Goal: Information Seeking & Learning: Learn about a topic

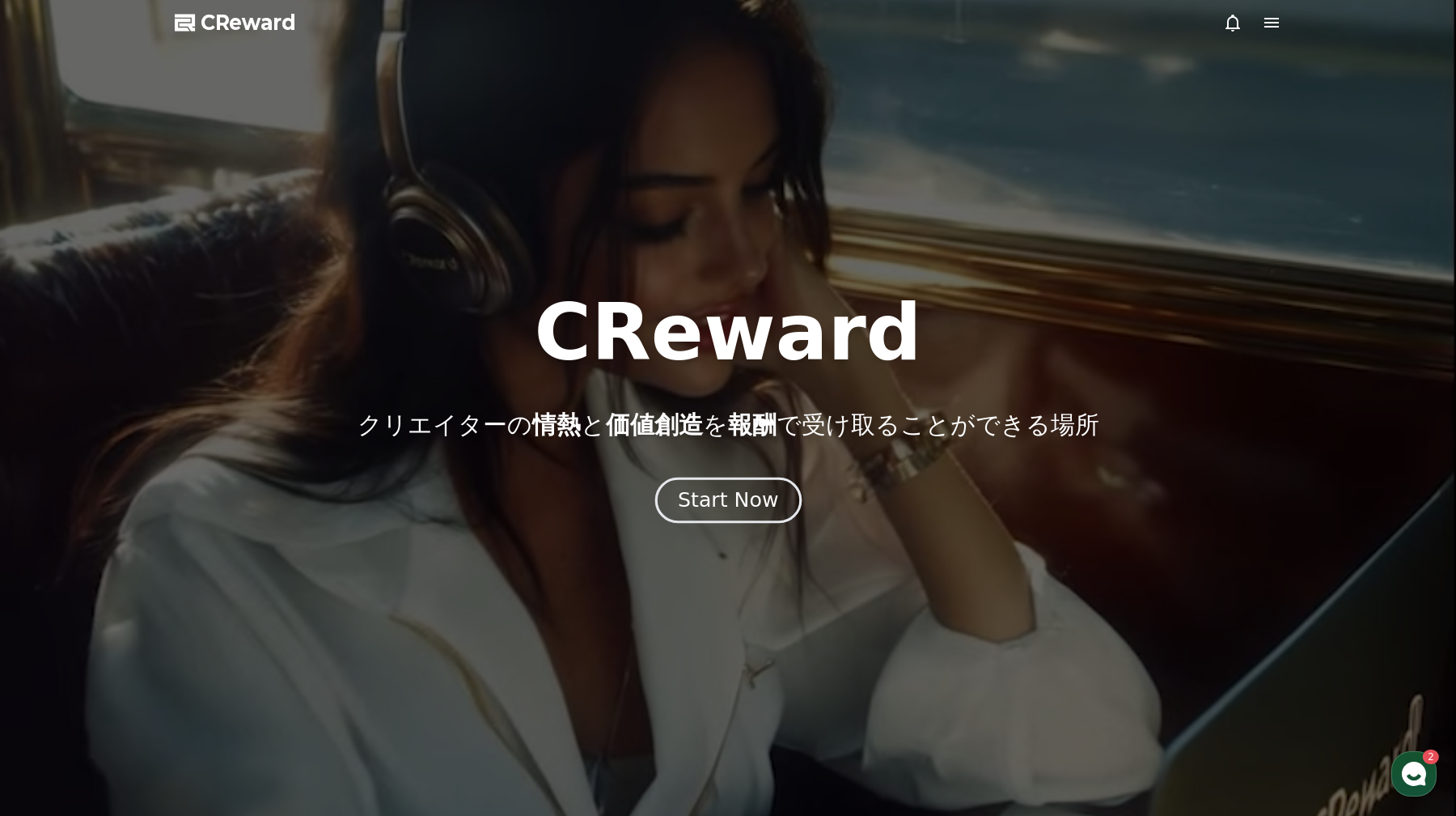
click at [729, 496] on div "Start Now" at bounding box center [728, 501] width 100 height 28
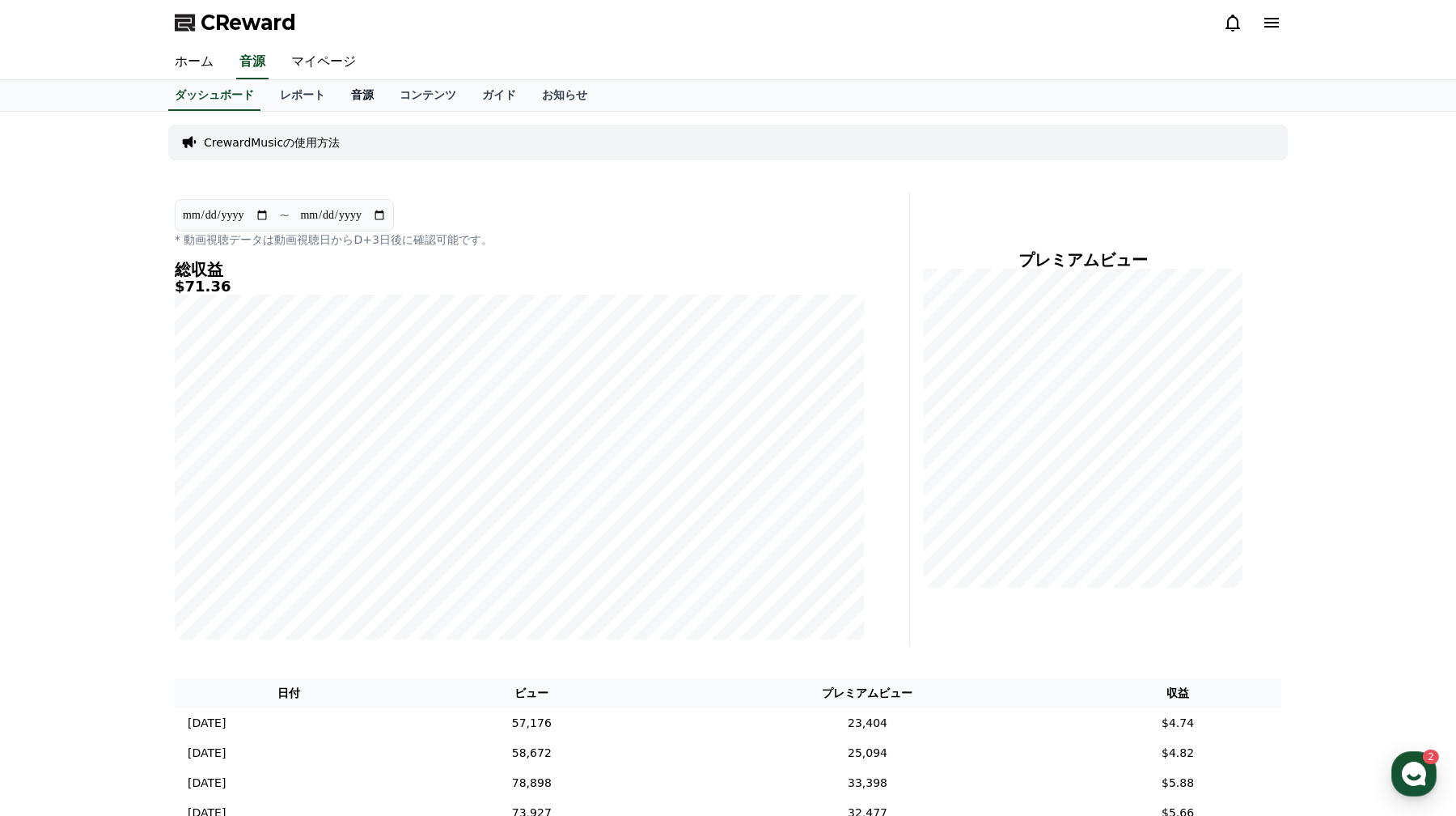
click at [360, 97] on link "音源" at bounding box center [363, 95] width 48 height 31
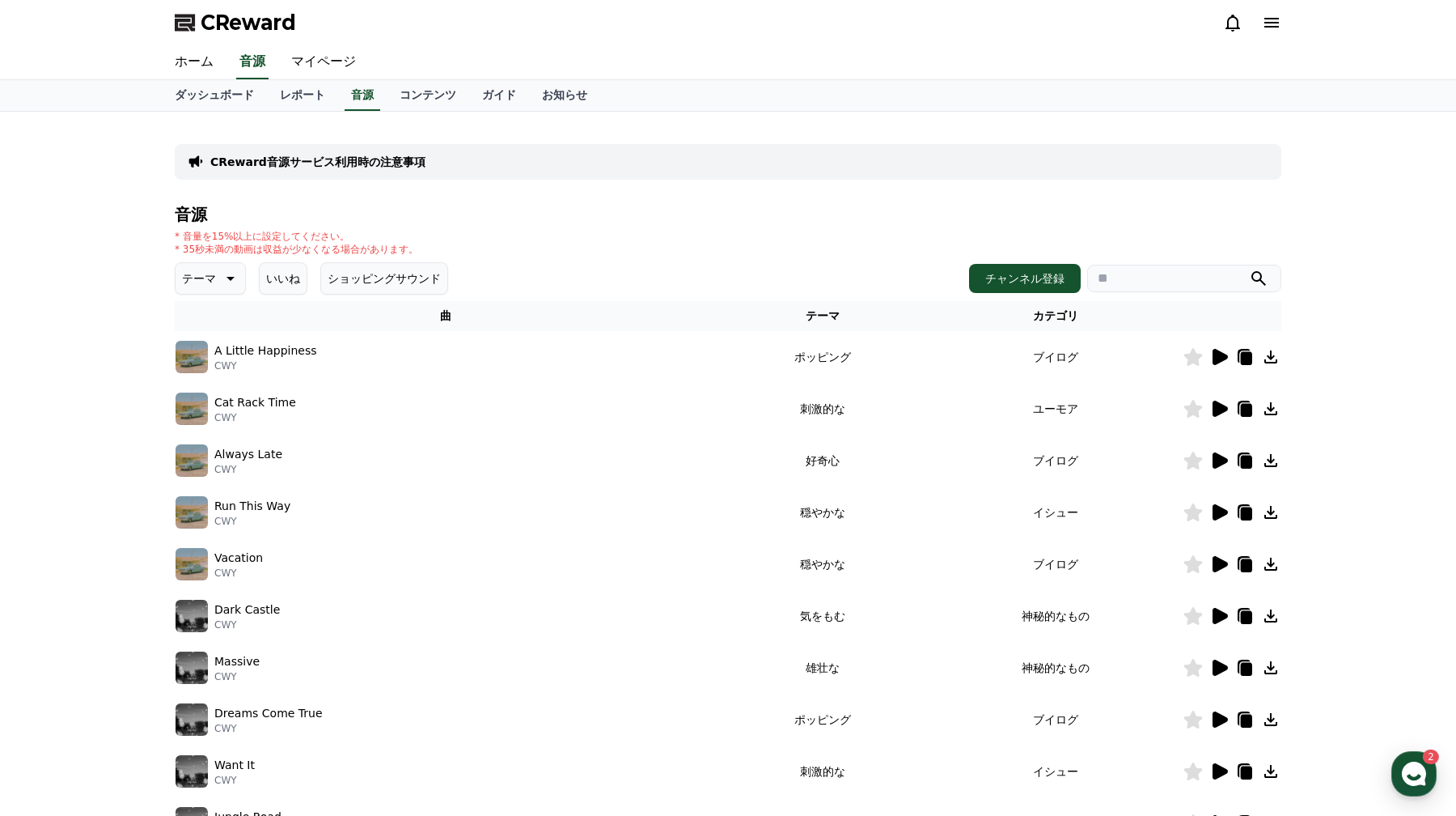
scroll to position [280, 0]
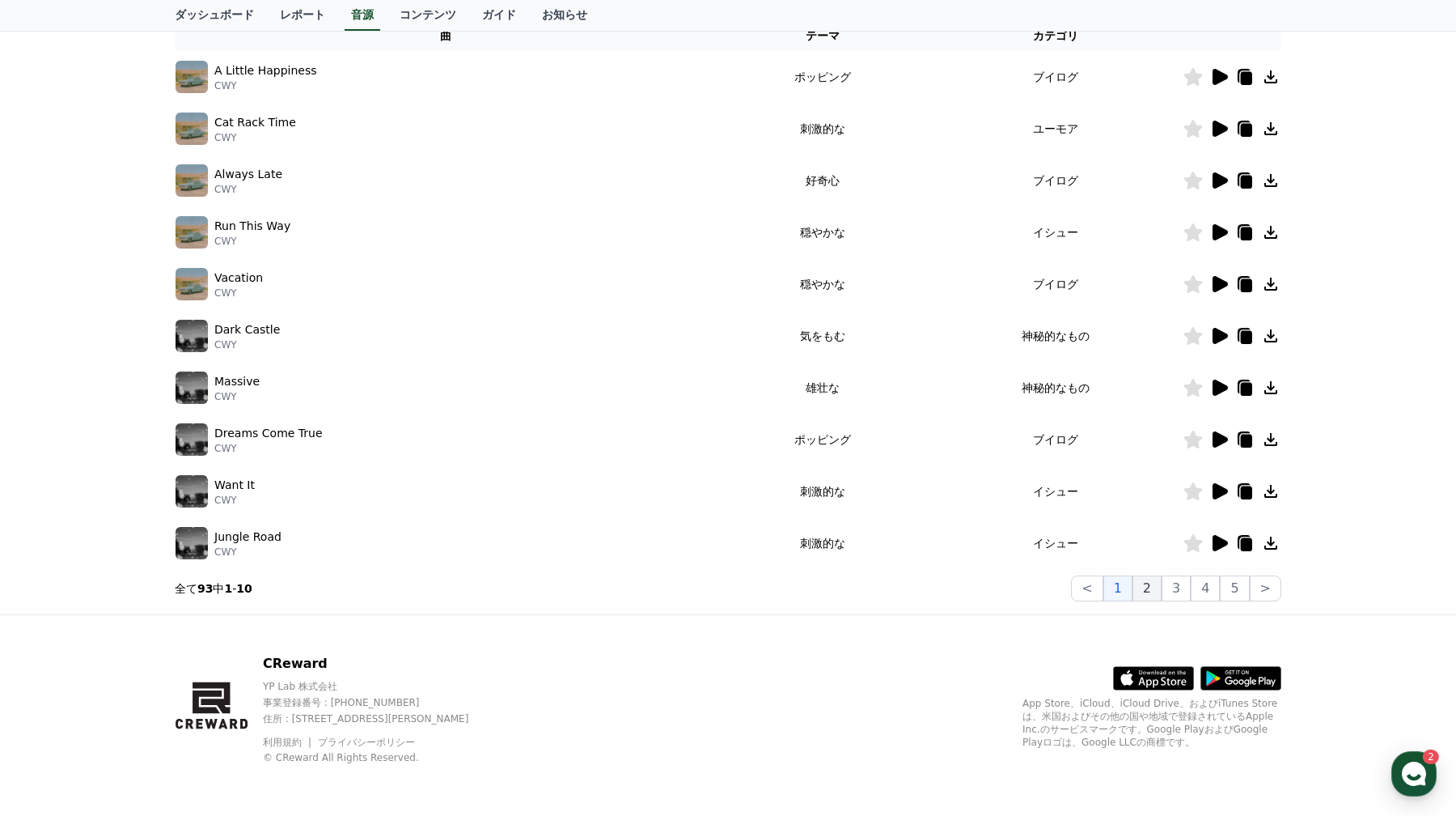
click at [1141, 591] on button "2" at bounding box center [1146, 588] width 29 height 26
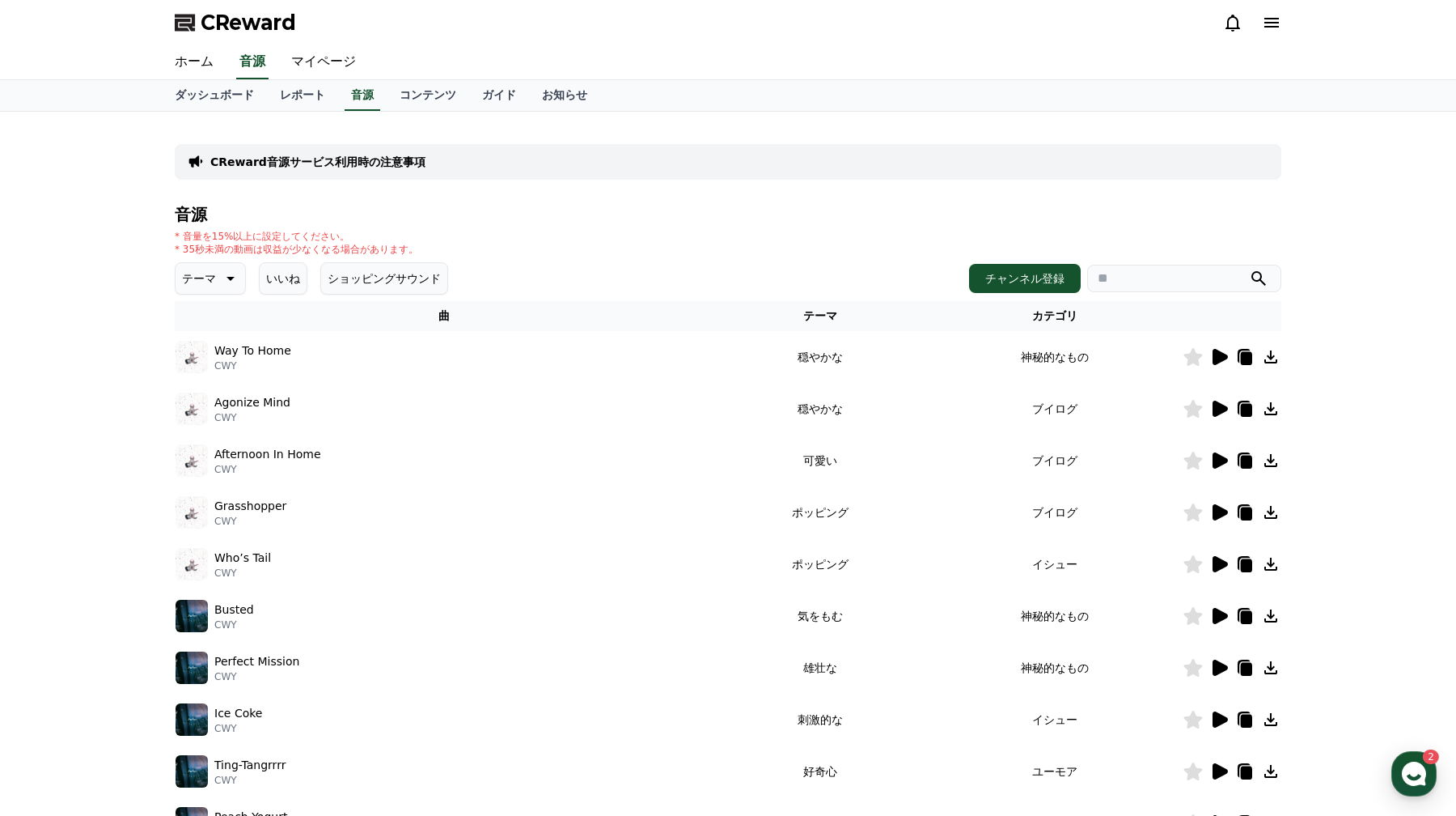
scroll to position [280, 0]
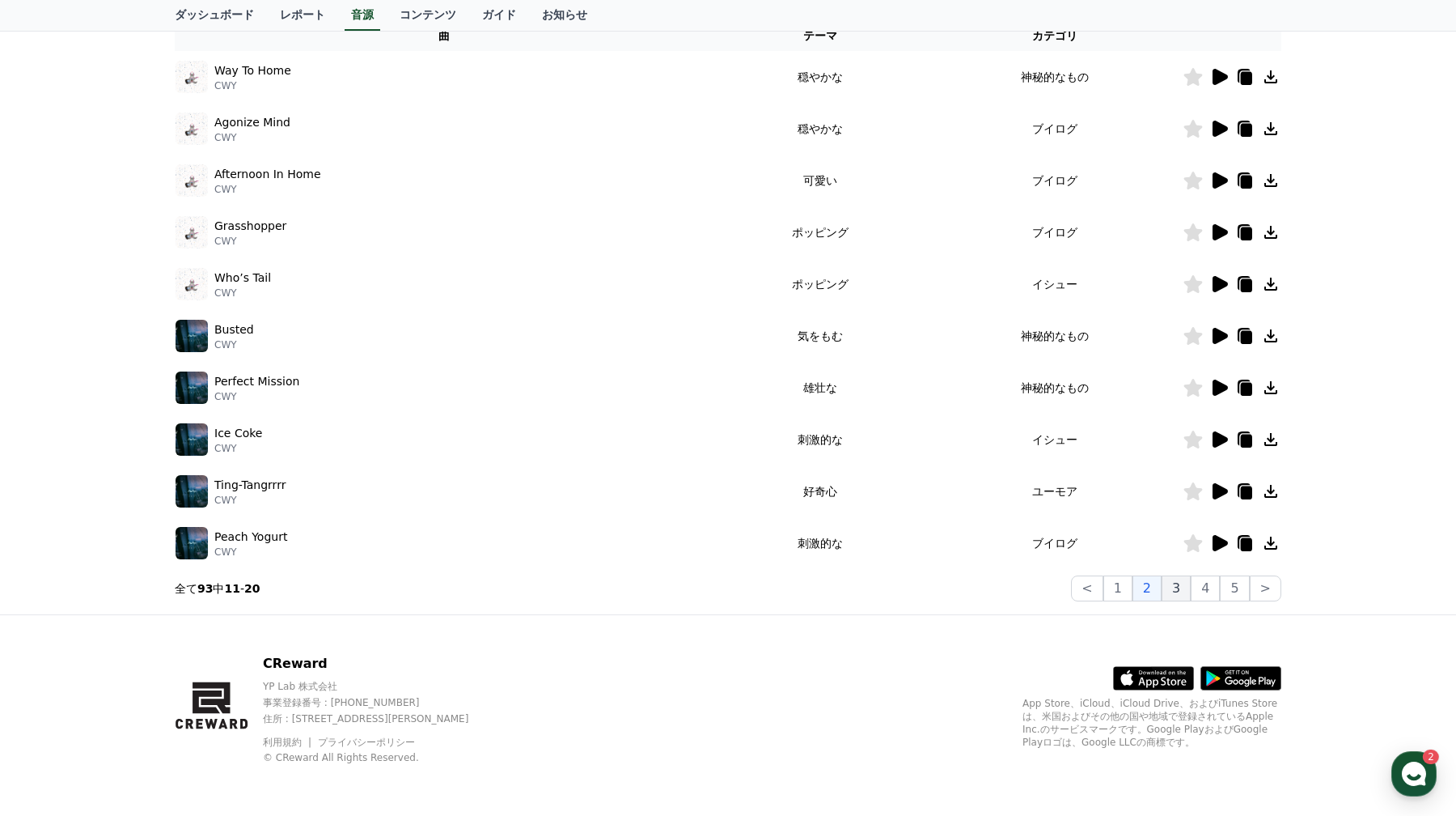
click at [1175, 592] on button "3" at bounding box center [1176, 588] width 29 height 26
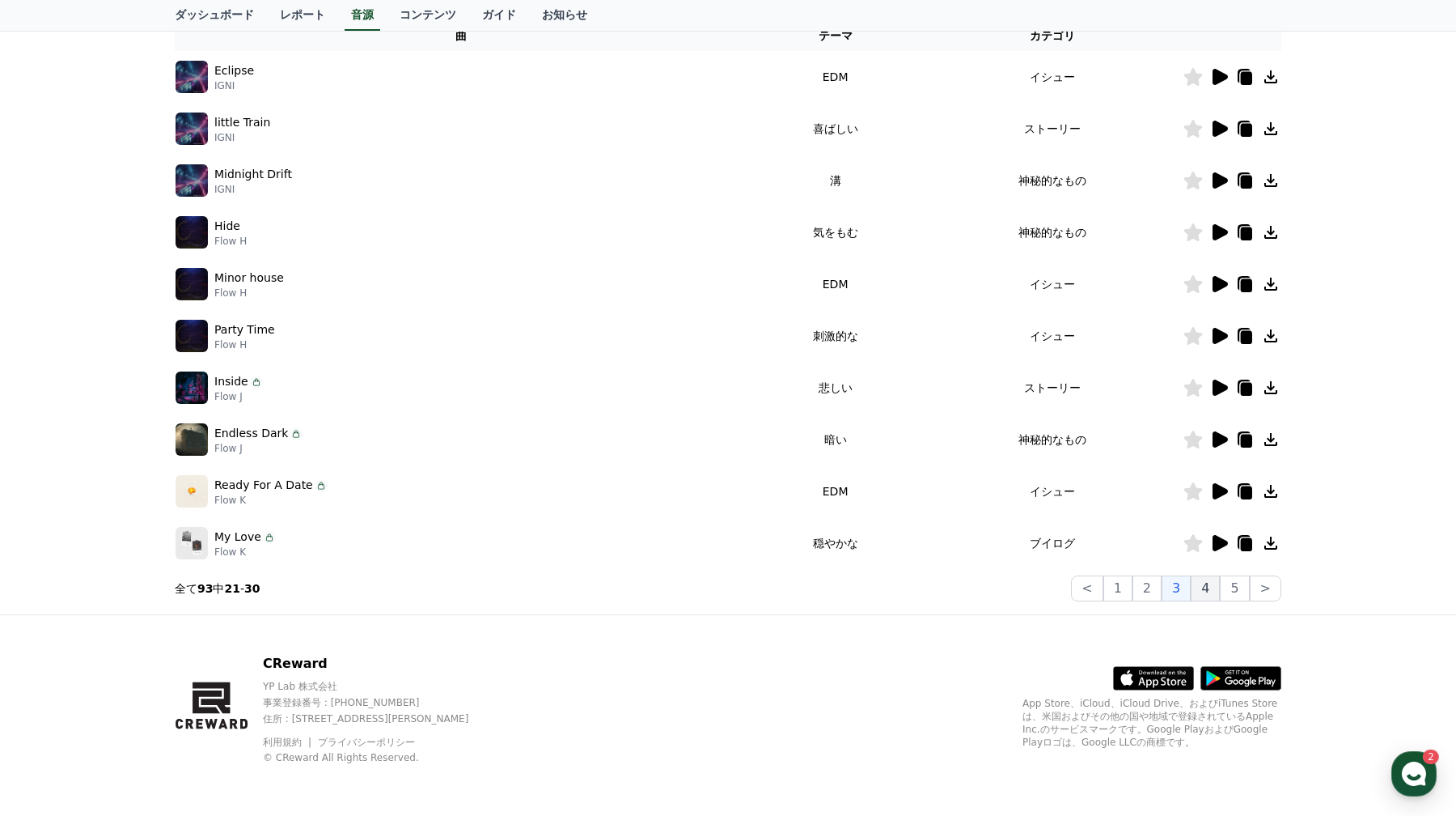
click at [1203, 593] on button "4" at bounding box center [1204, 588] width 29 height 26
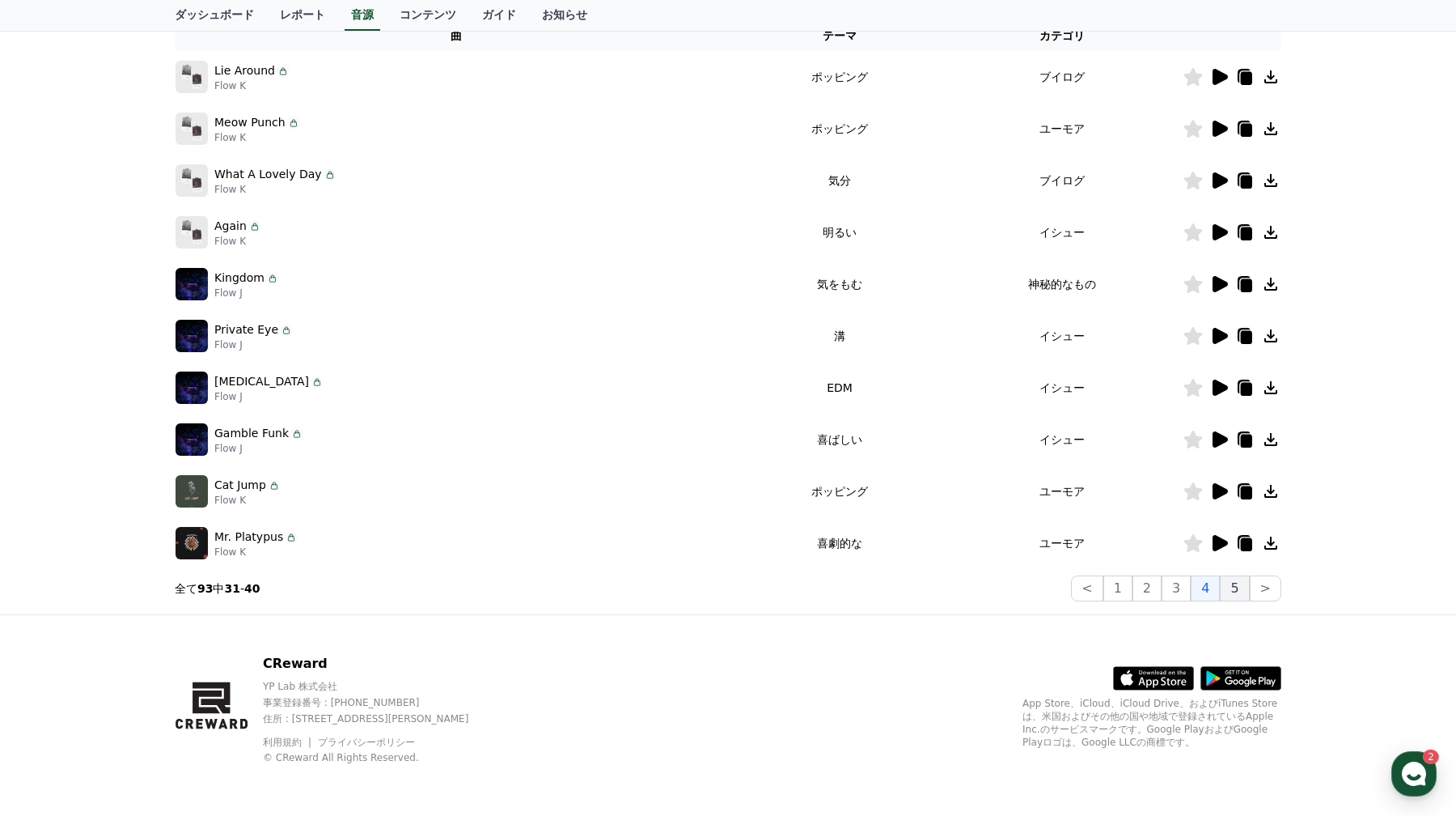
click at [1228, 593] on button "5" at bounding box center [1234, 588] width 29 height 26
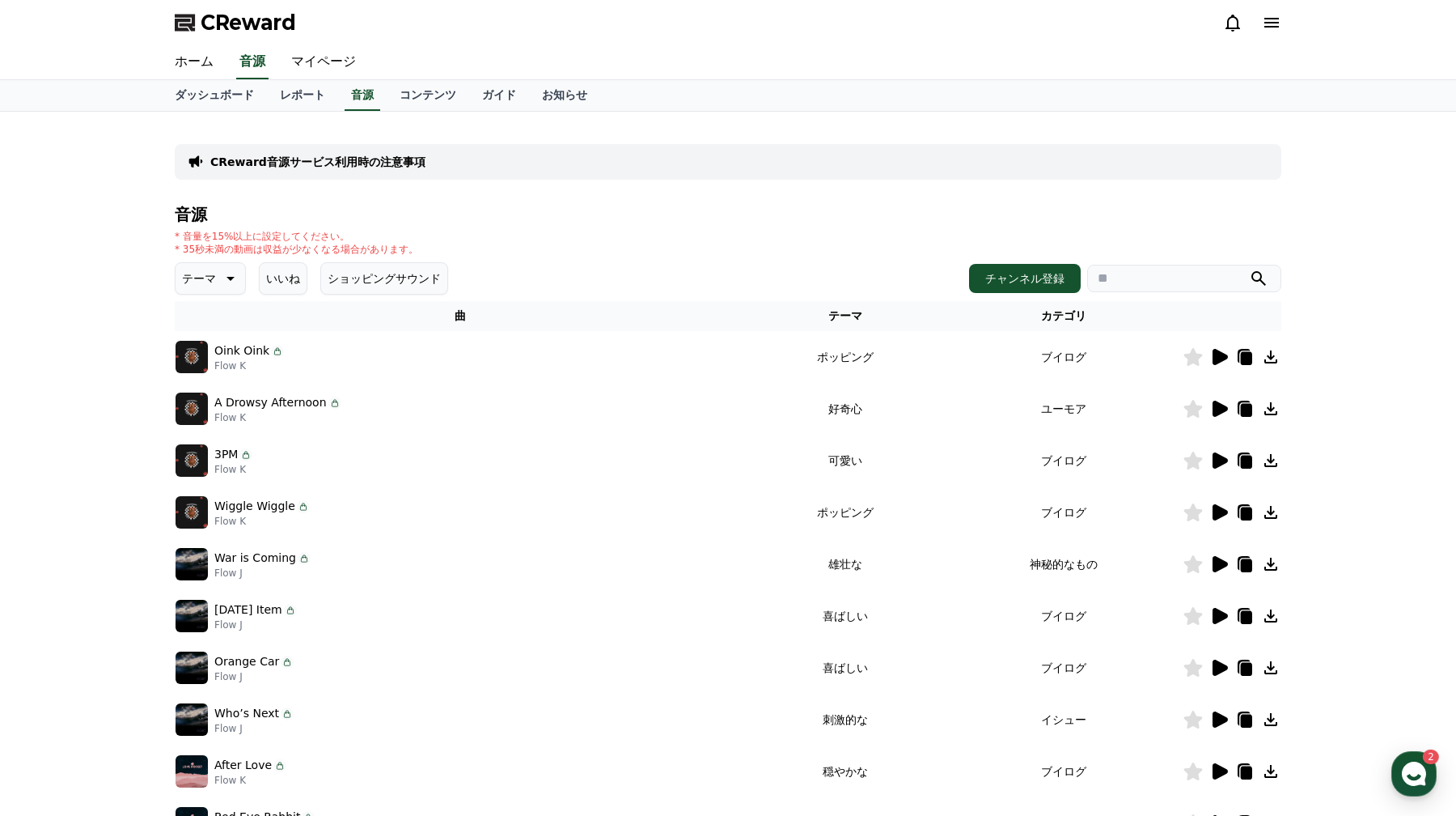
click at [406, 165] on p "CReward音源サービス利用時の注意事項" at bounding box center [317, 161] width 216 height 16
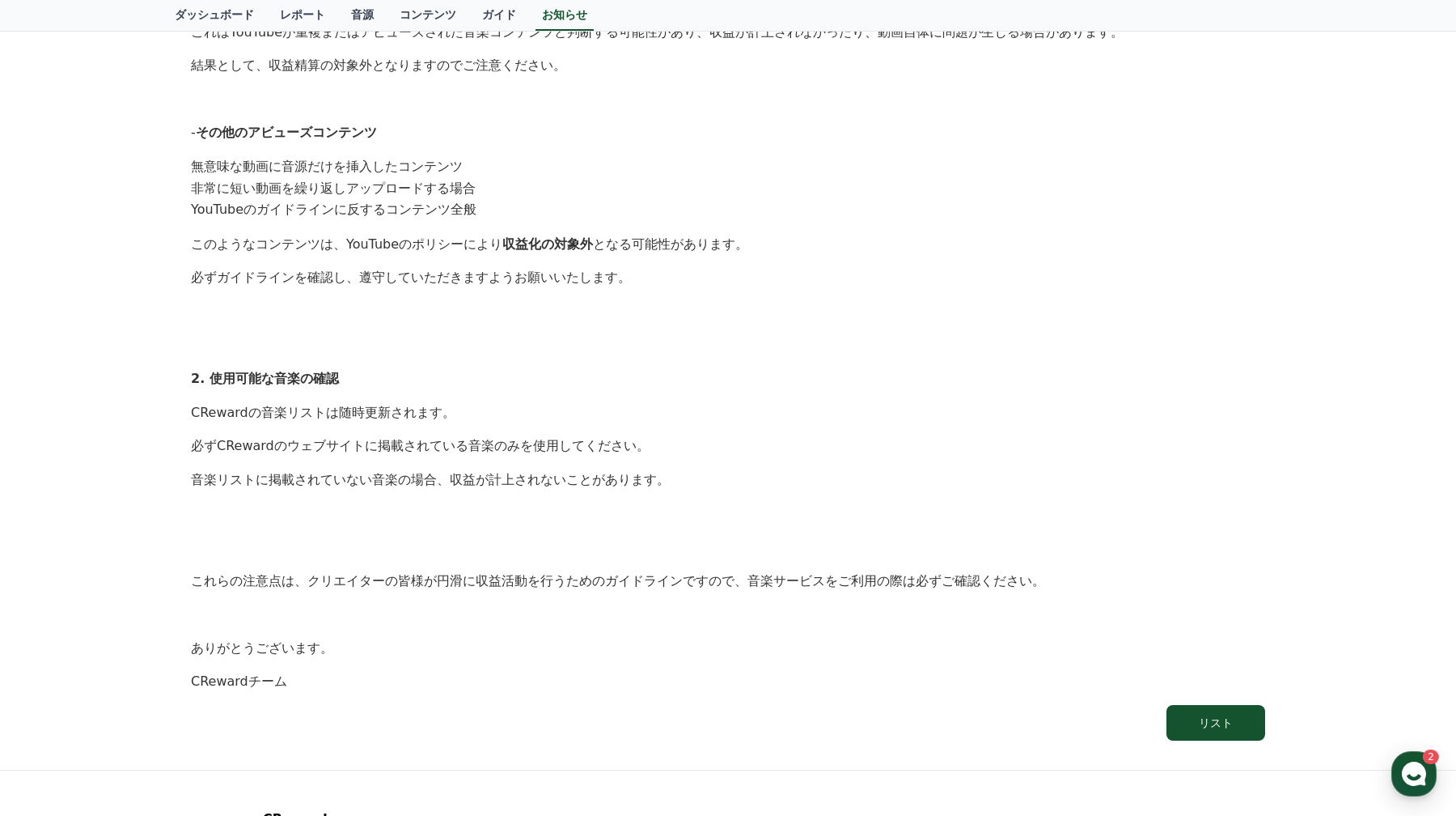
scroll to position [654, 0]
